Goal: Task Accomplishment & Management: Manage account settings

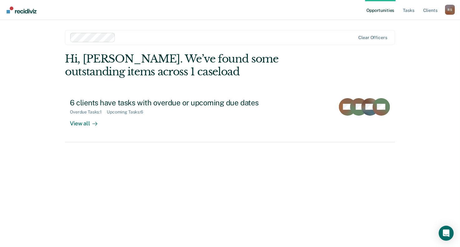
click at [419, 130] on div "Opportunities Tasks Client s [PERSON_NAME] R S Profile How it works Log Out Cle…" at bounding box center [230, 123] width 460 height 247
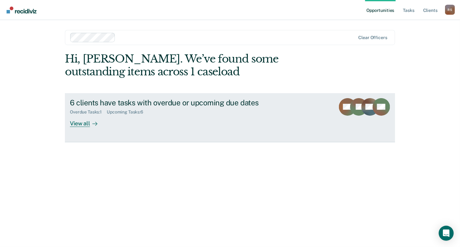
click at [79, 125] on div "View all" at bounding box center [87, 121] width 35 height 12
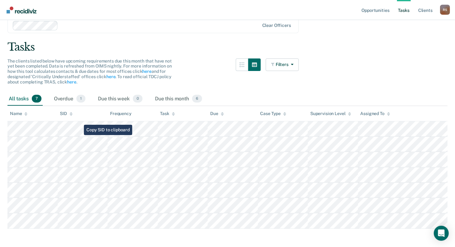
scroll to position [31, 0]
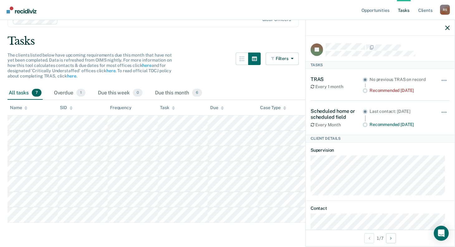
click at [197, 77] on div "The clients listed below have upcoming requirements due this month that have no…" at bounding box center [153, 69] width 292 height 34
click at [81, 94] on span "1" at bounding box center [80, 93] width 9 height 8
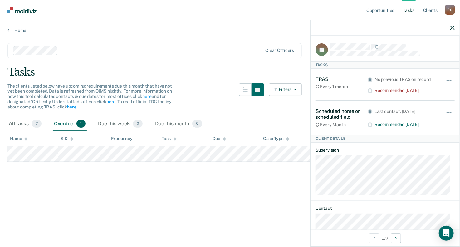
scroll to position [21, 0]
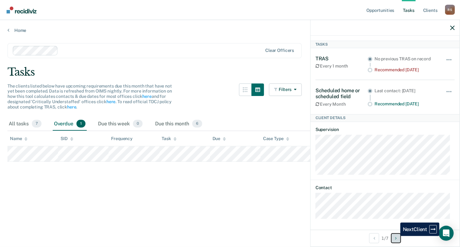
click at [396, 236] on button "Next Client" at bounding box center [396, 238] width 10 height 10
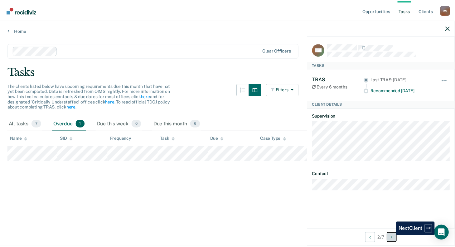
scroll to position [0, 0]
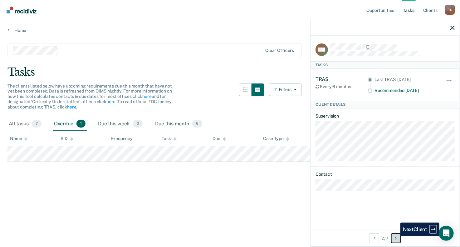
click at [396, 236] on button "Next Client" at bounding box center [396, 238] width 10 height 10
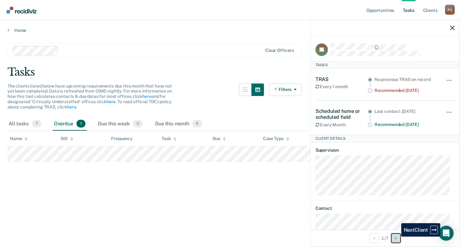
click at [397, 236] on icon "Next Client" at bounding box center [396, 238] width 2 height 4
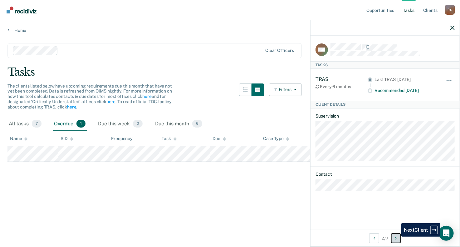
click at [397, 236] on icon "Next Client" at bounding box center [396, 238] width 2 height 4
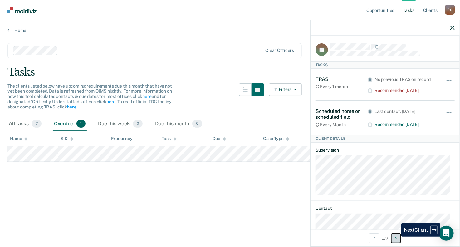
click at [397, 236] on icon "Next Client" at bounding box center [396, 238] width 2 height 4
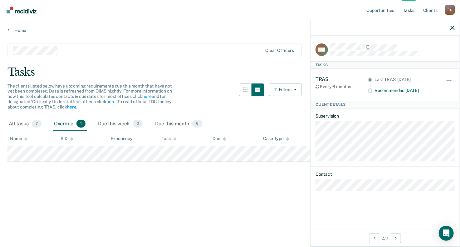
click at [283, 163] on main "Clear officers Tasks The clients listed below have upcoming requirements due th…" at bounding box center [230, 139] width 460 height 212
click at [17, 124] on div "All tasks 7" at bounding box center [24, 124] width 35 height 14
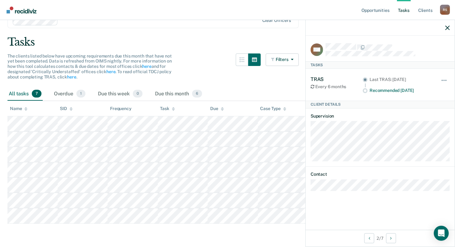
scroll to position [31, 0]
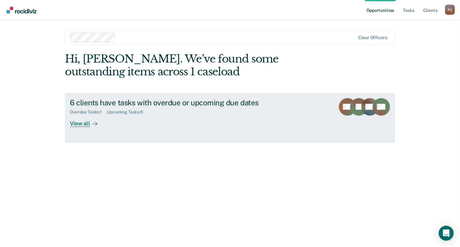
click at [82, 125] on div "View all" at bounding box center [87, 121] width 35 height 12
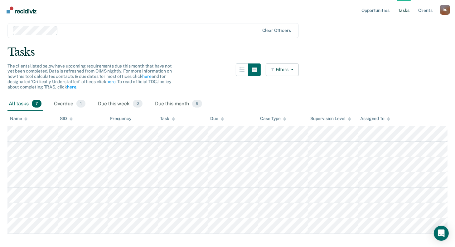
scroll to position [31, 0]
